Goal: Share content: Share content

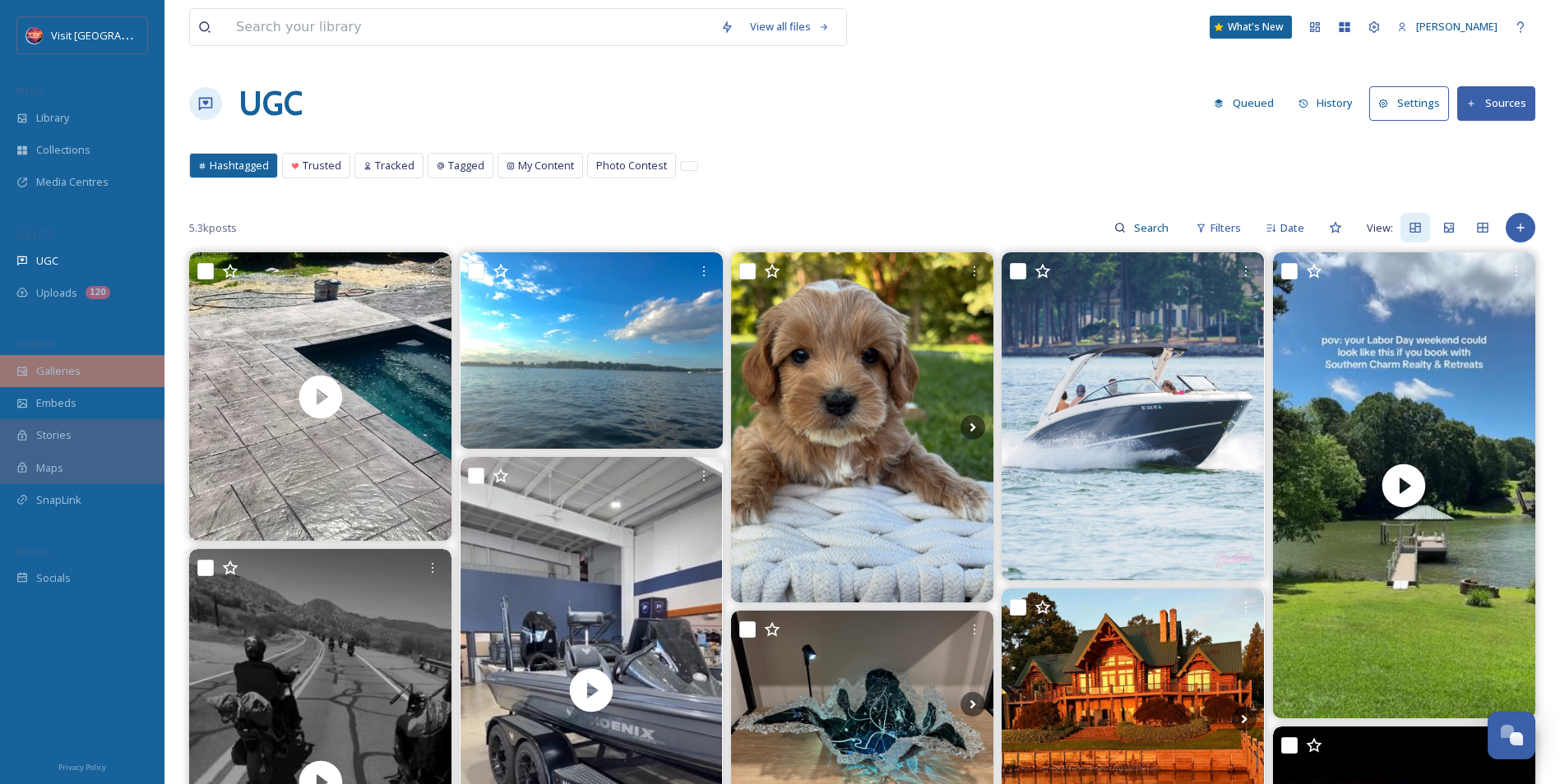
click at [69, 366] on span "Galleries" at bounding box center [58, 371] width 45 height 15
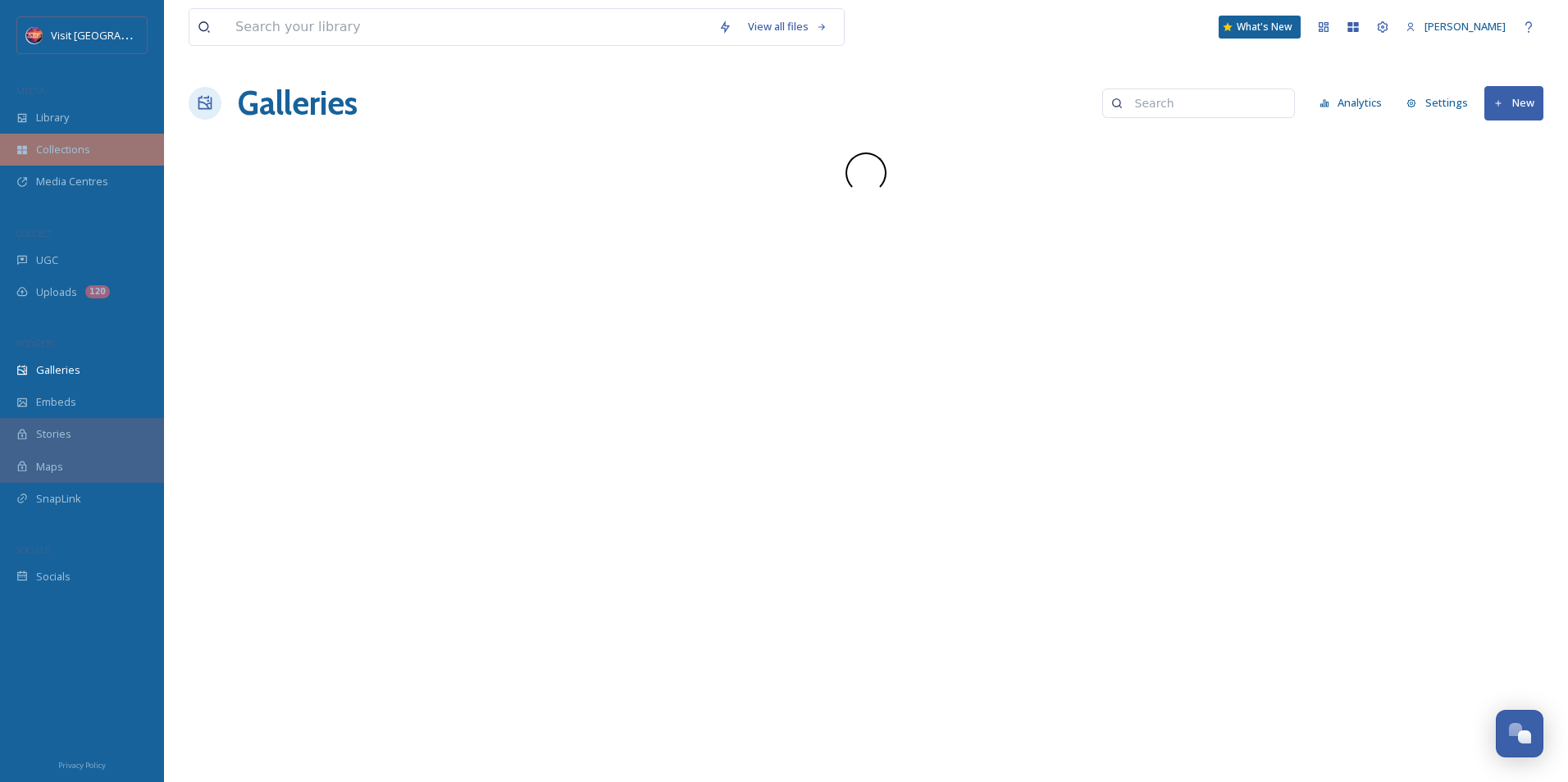
click at [63, 148] on span "Collections" at bounding box center [63, 149] width 54 height 15
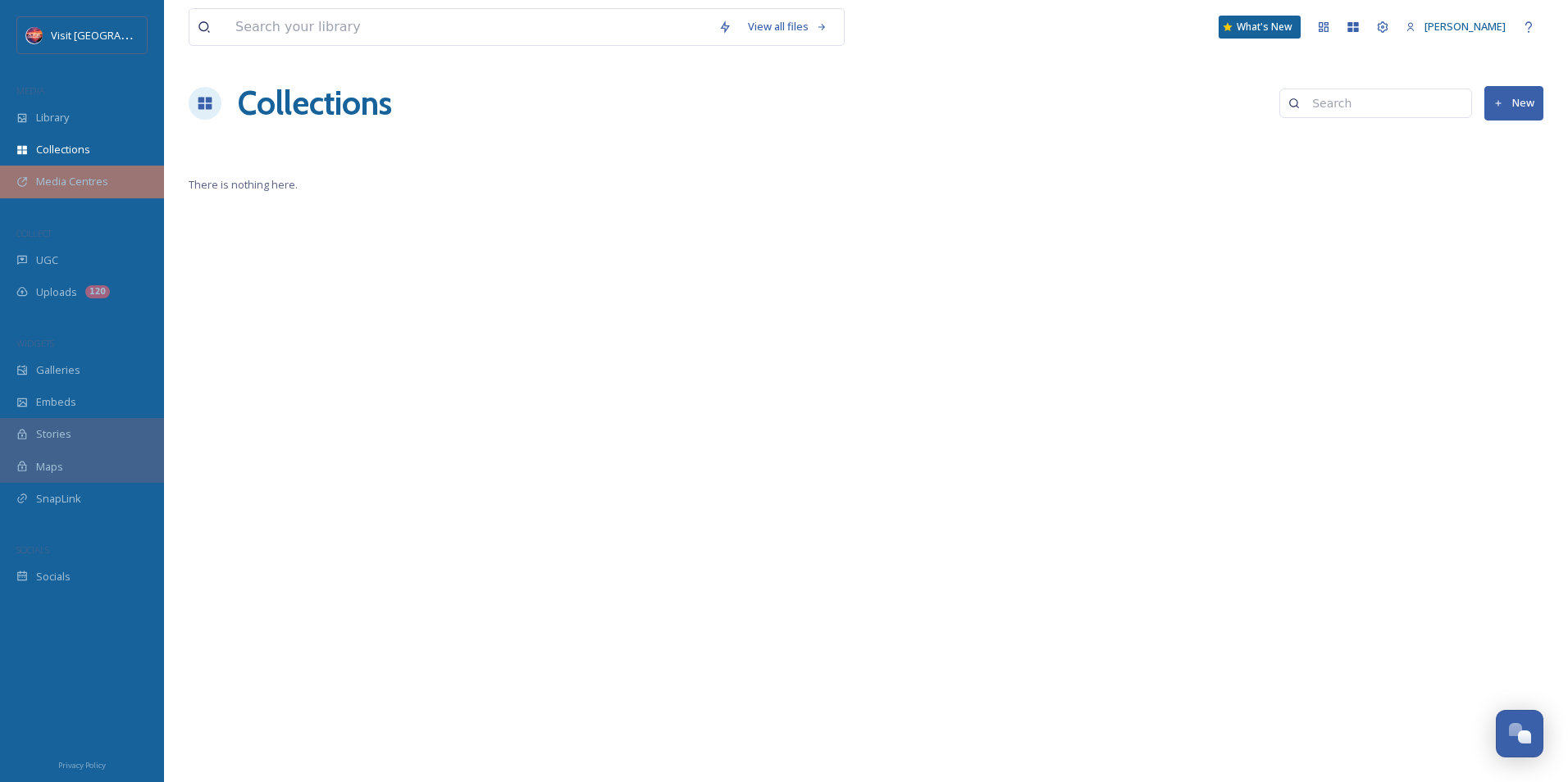
click at [18, 178] on icon at bounding box center [22, 182] width 11 height 11
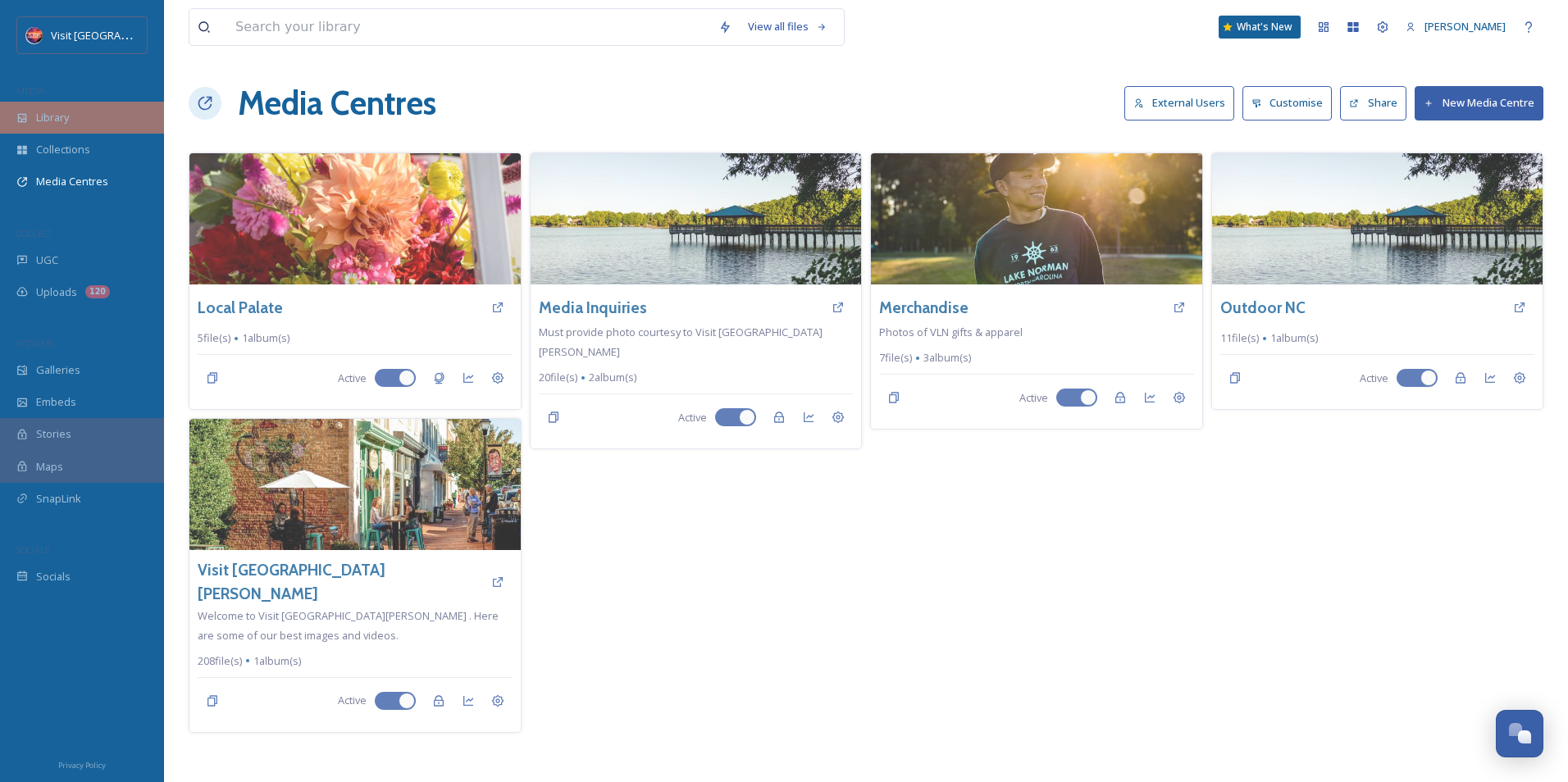
click at [23, 121] on icon at bounding box center [22, 118] width 11 height 11
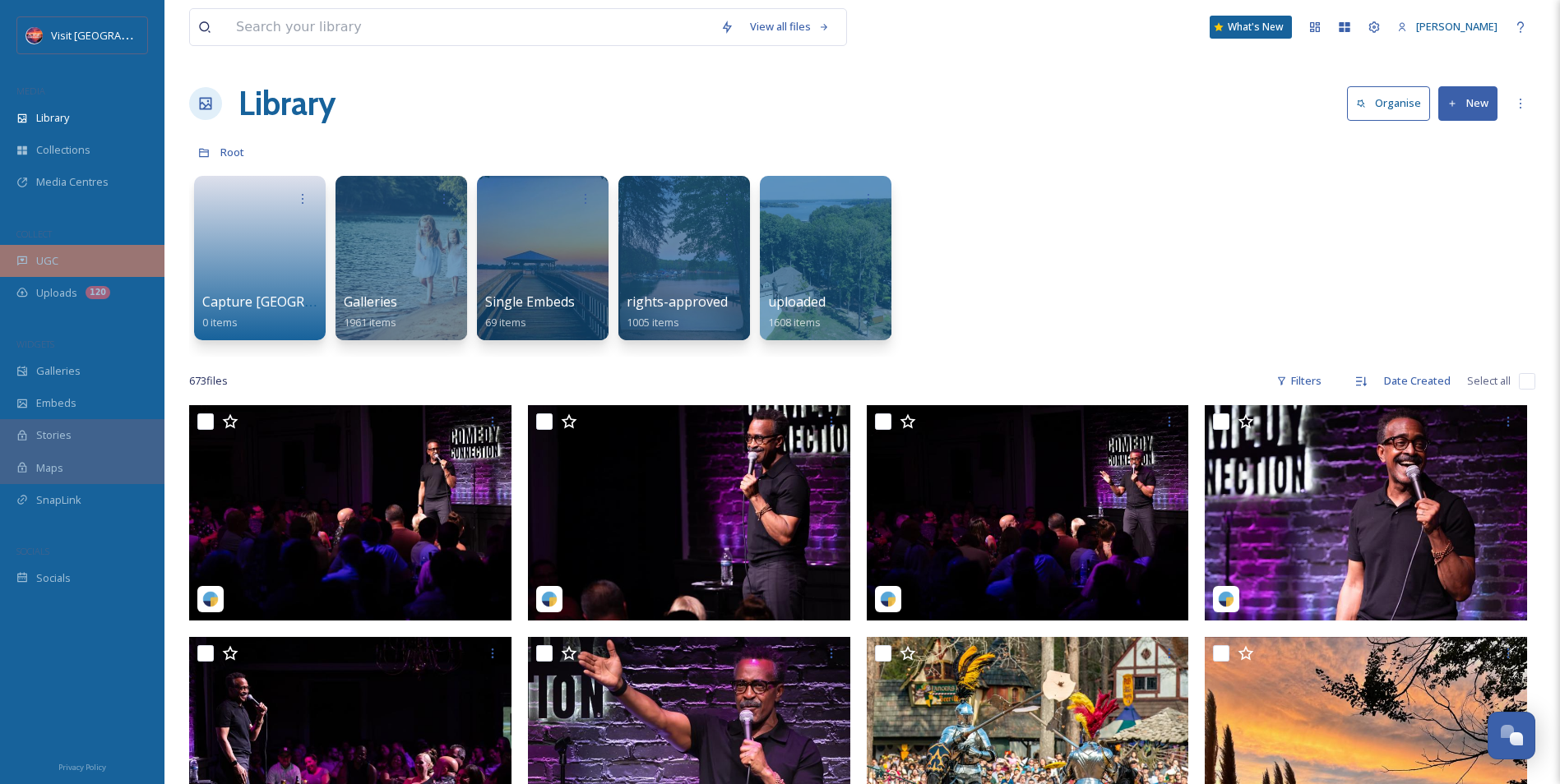
click at [56, 257] on span "UGC" at bounding box center [47, 261] width 22 height 15
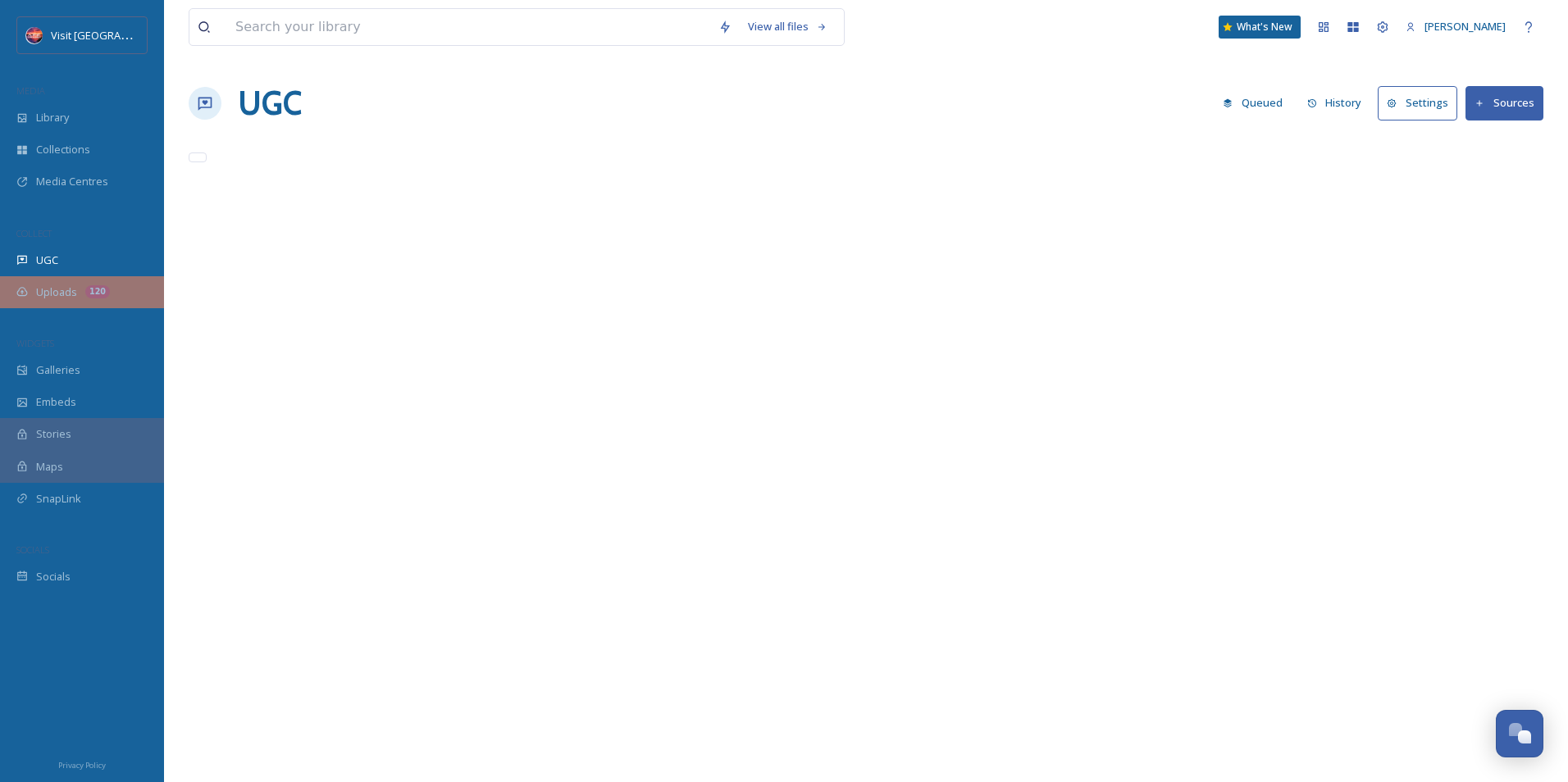
click at [56, 277] on div "Uploads 120" at bounding box center [82, 293] width 164 height 32
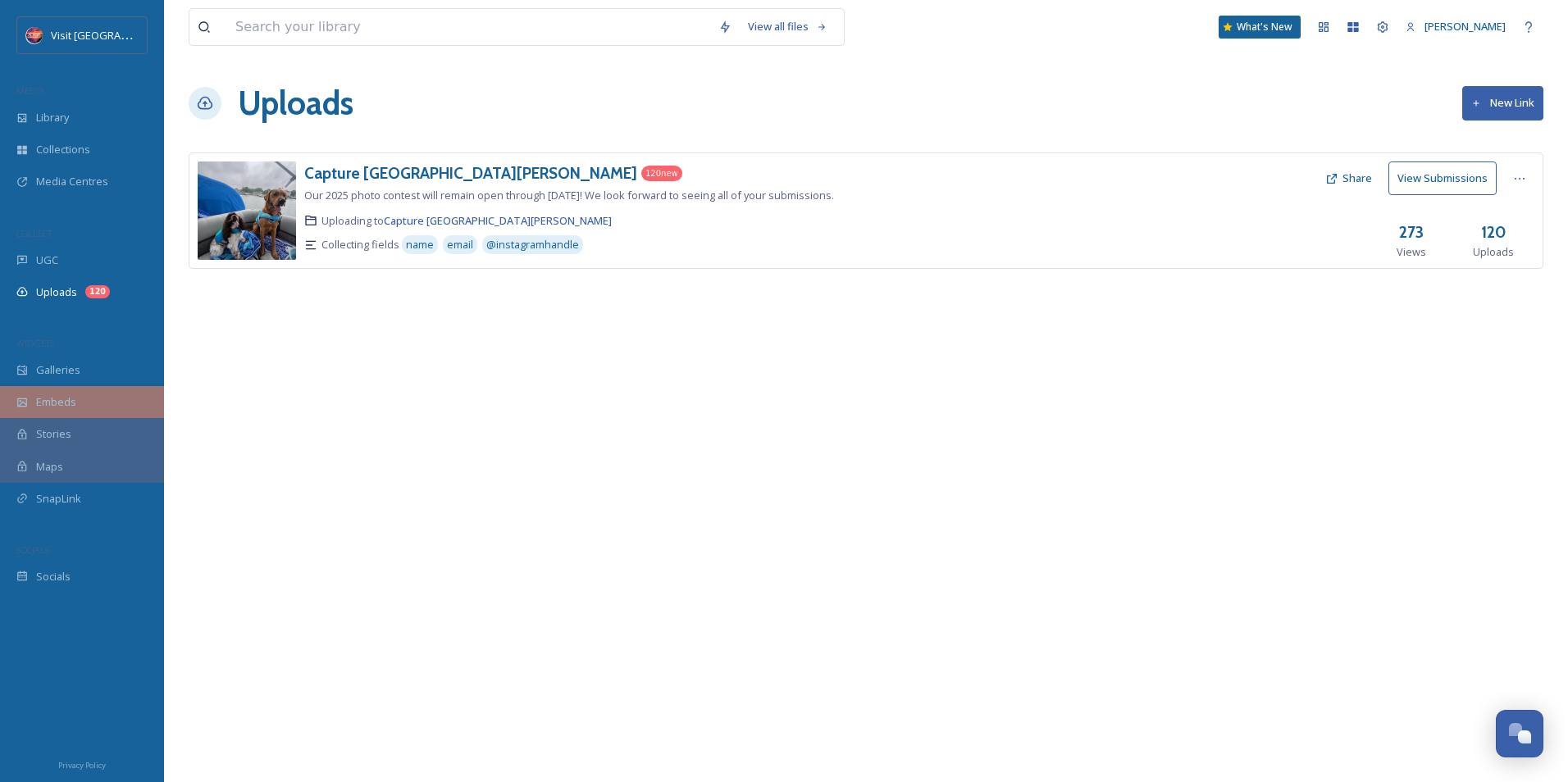
click at [33, 401] on div "Embeds" at bounding box center [82, 402] width 164 height 32
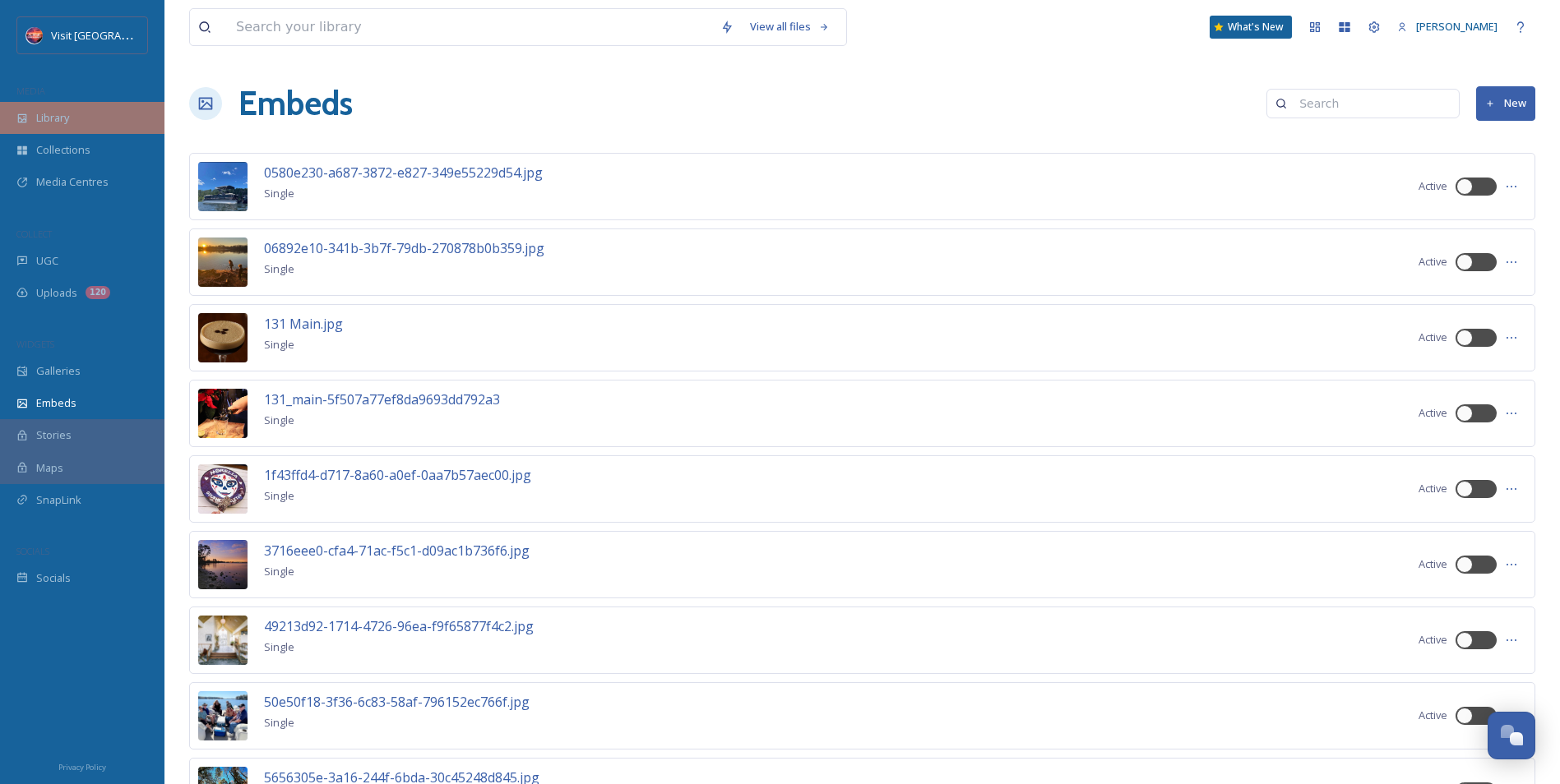
click at [47, 124] on span "Library" at bounding box center [52, 118] width 33 height 15
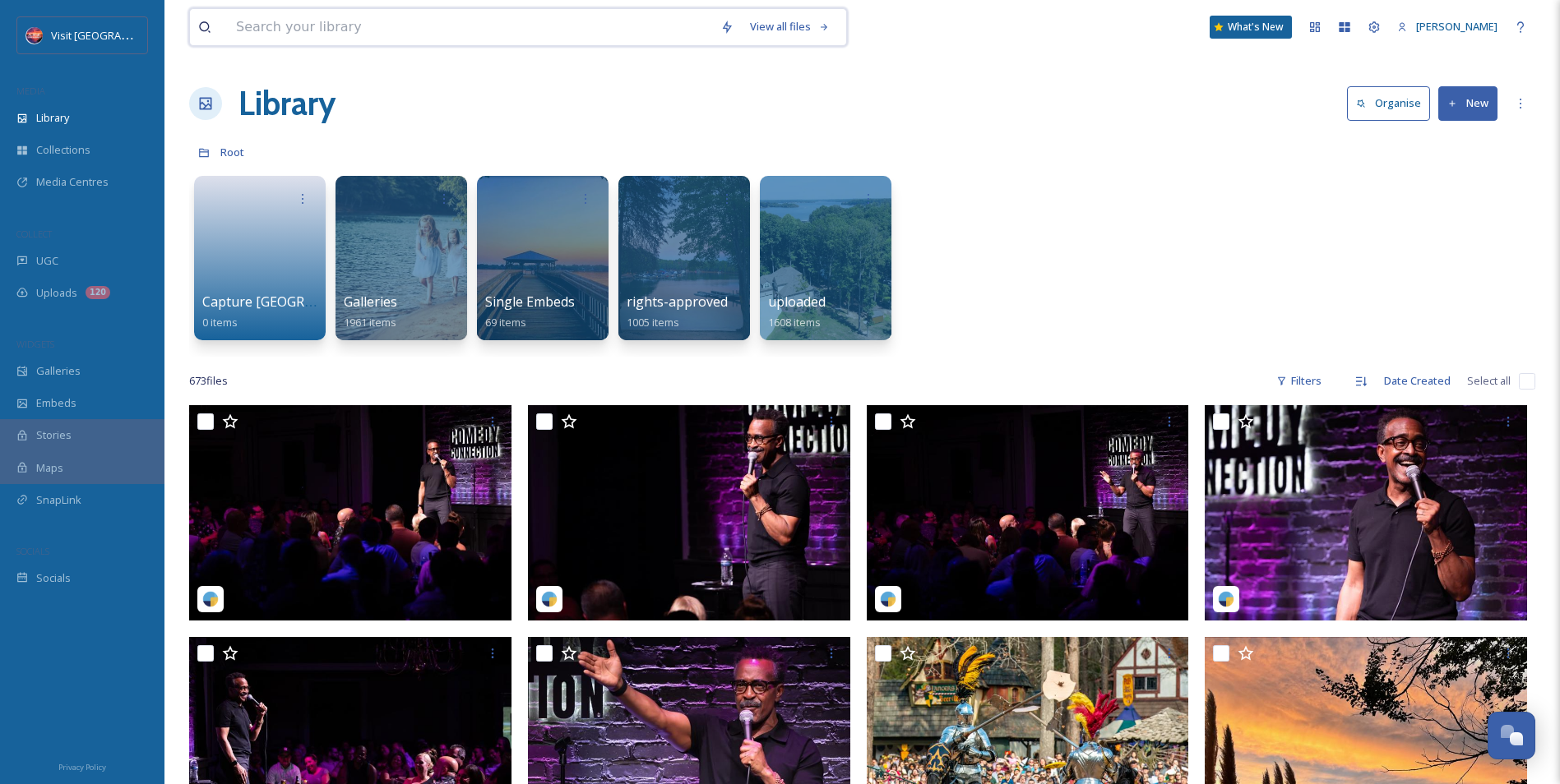
click at [327, 28] on input at bounding box center [470, 27] width 484 height 36
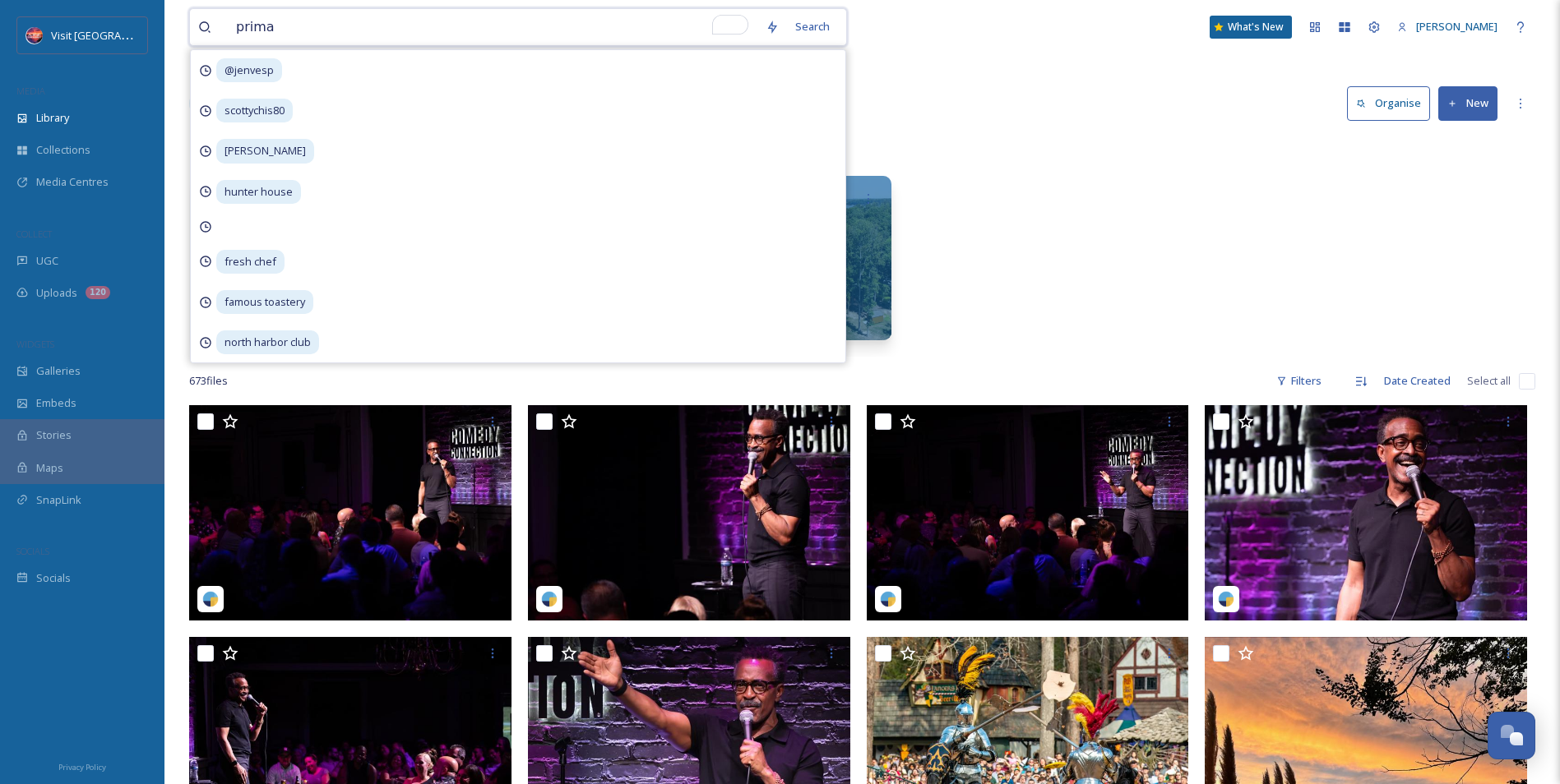
type input "primal"
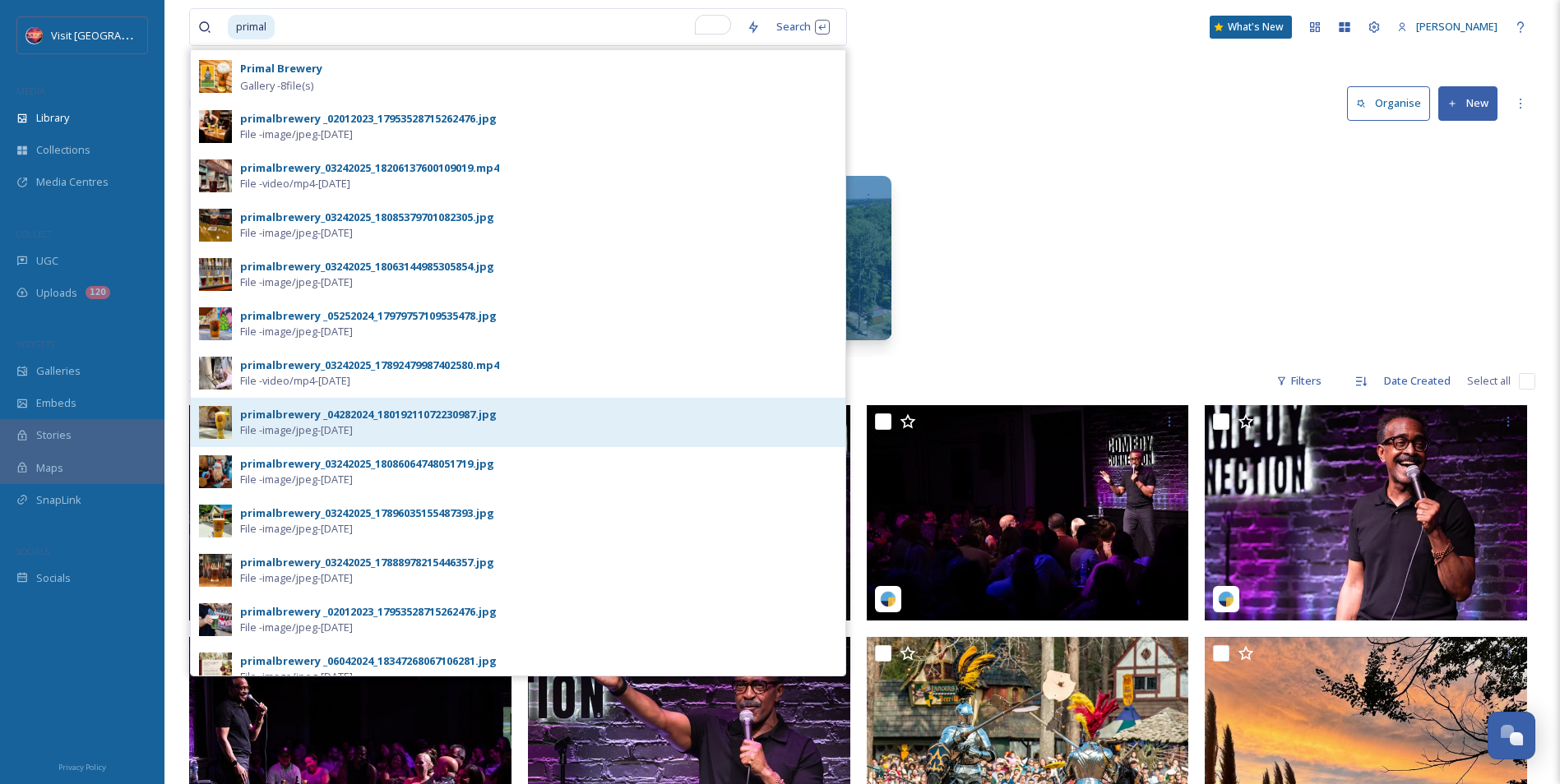
click at [319, 412] on div "primalbrewery _04282024_18019211072230987.jpg" at bounding box center [368, 414] width 256 height 15
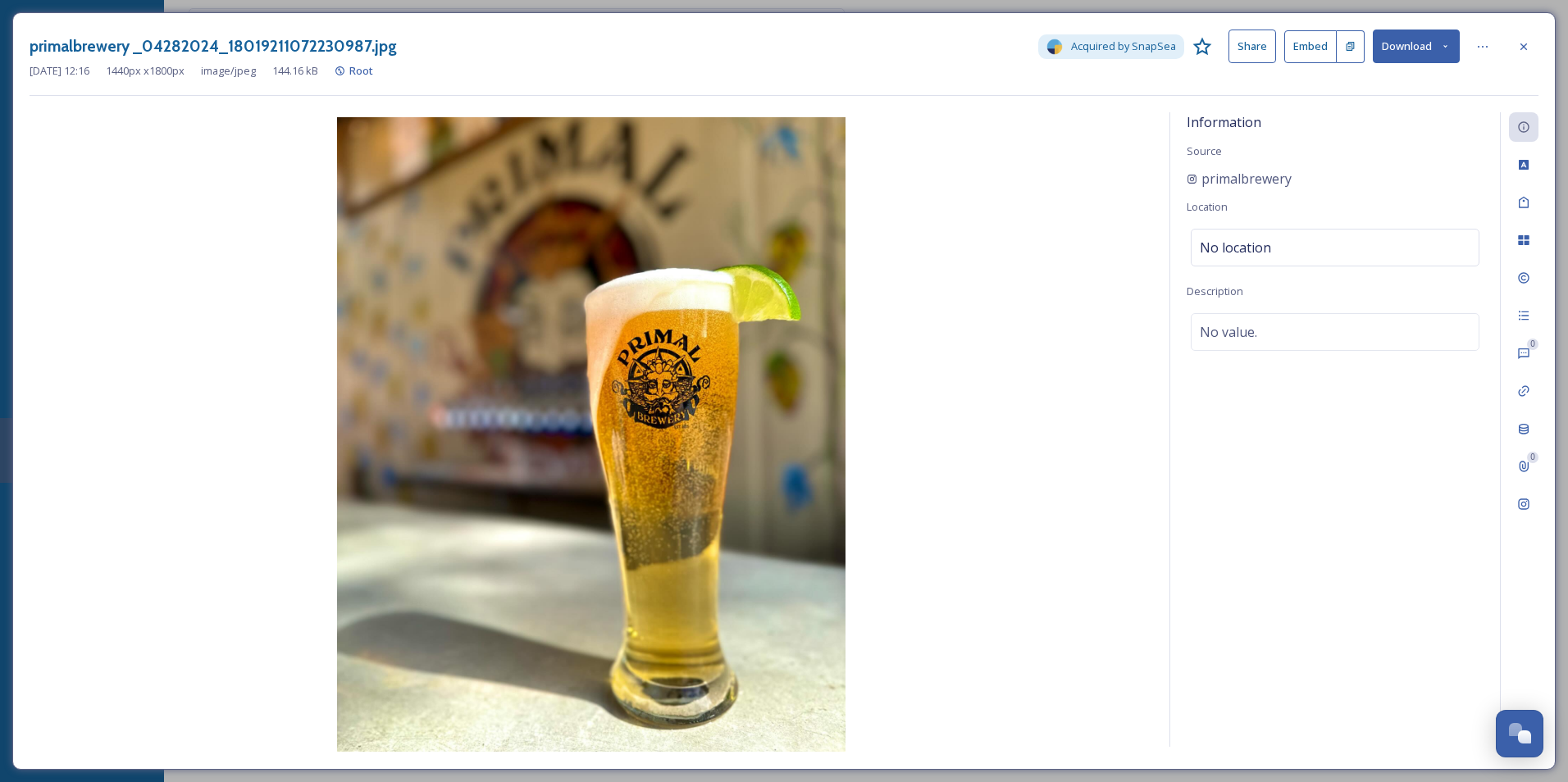
click at [1322, 38] on button "Embed" at bounding box center [1310, 47] width 52 height 33
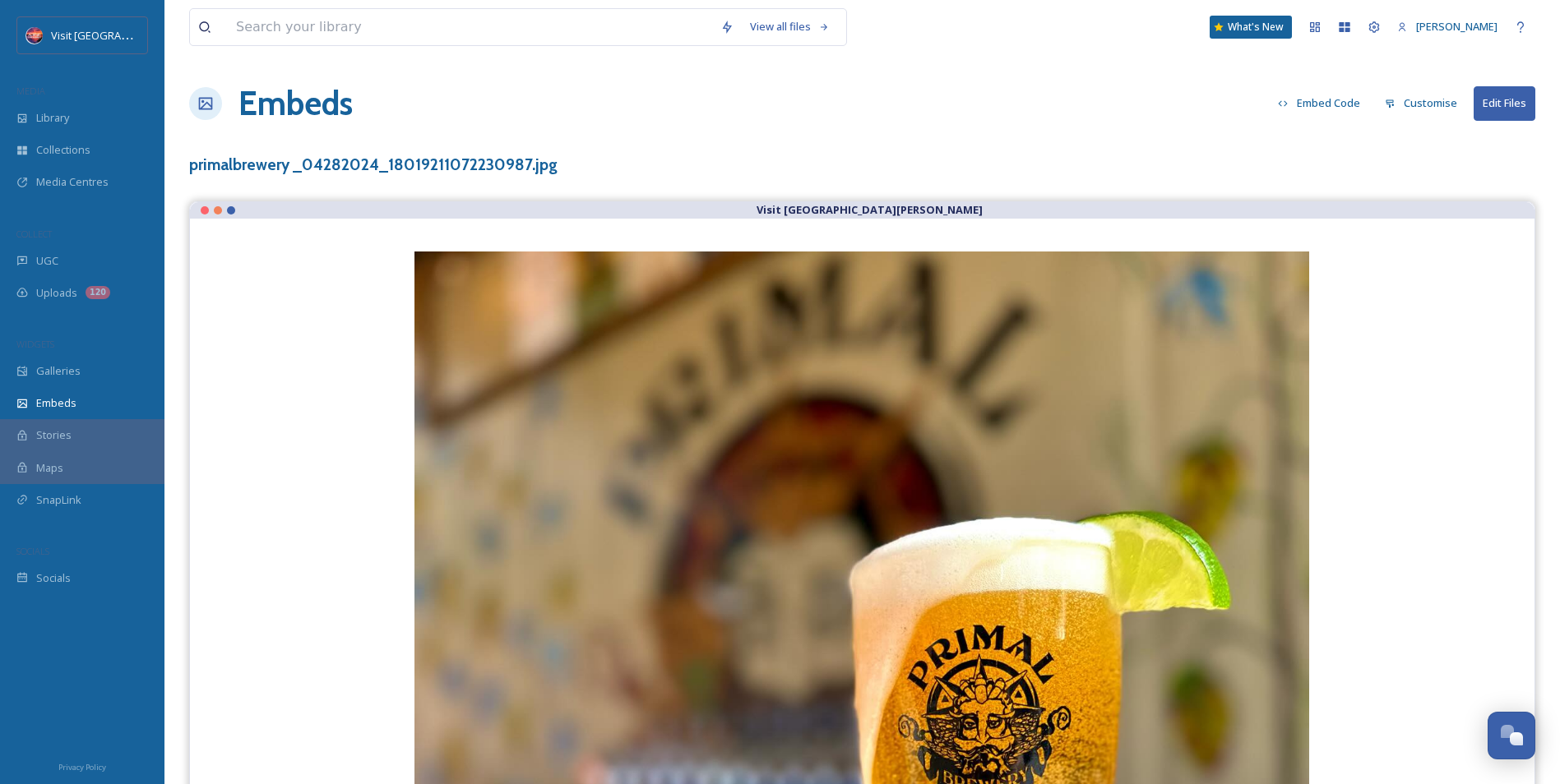
click at [1311, 95] on button "Embed Code" at bounding box center [1320, 103] width 99 height 32
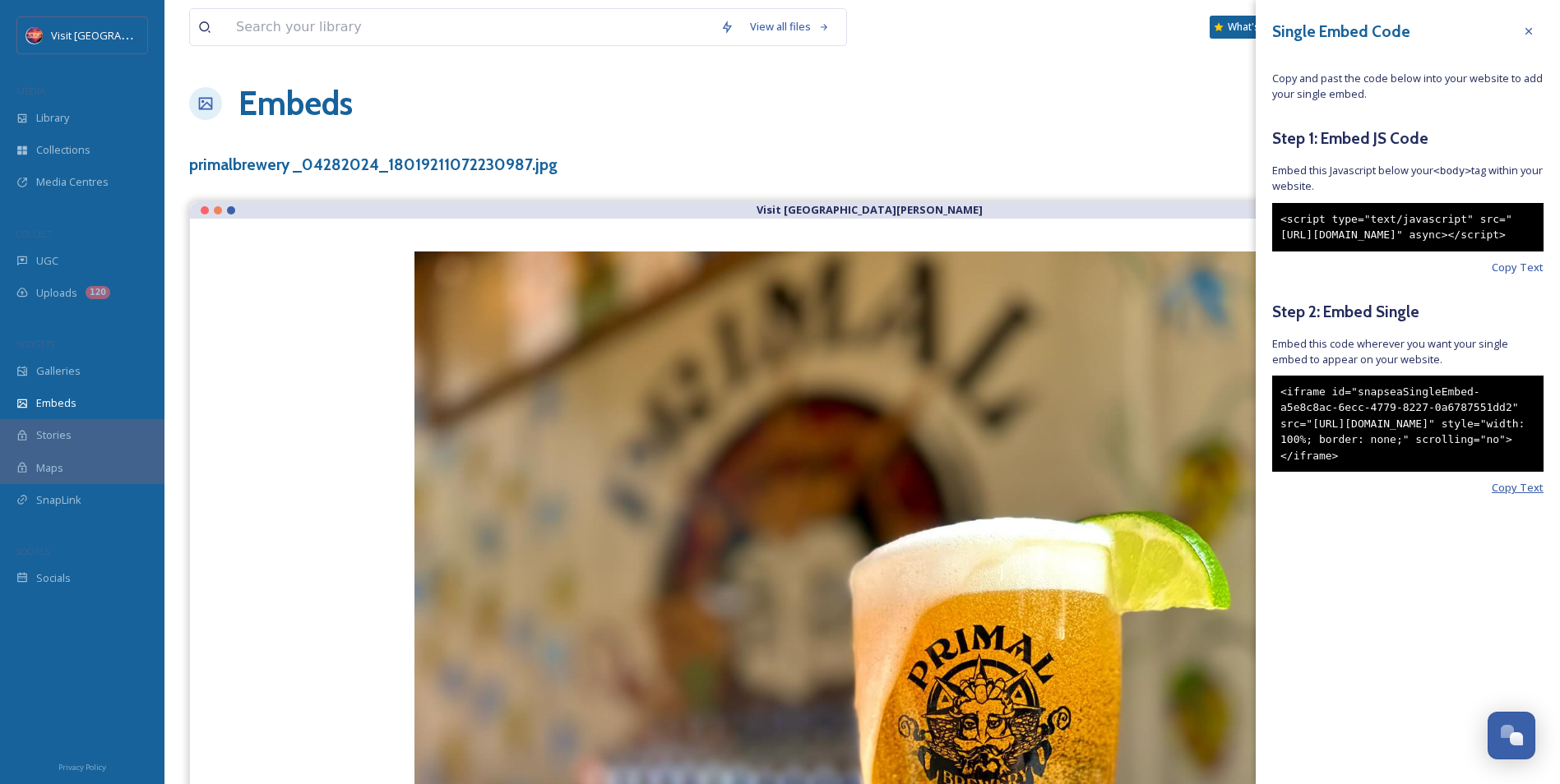
click at [1522, 495] on span "Copy Text" at bounding box center [1518, 488] width 51 height 15
click at [1521, 495] on span "Copy Text" at bounding box center [1518, 488] width 51 height 15
